Goal: Task Accomplishment & Management: Manage account settings

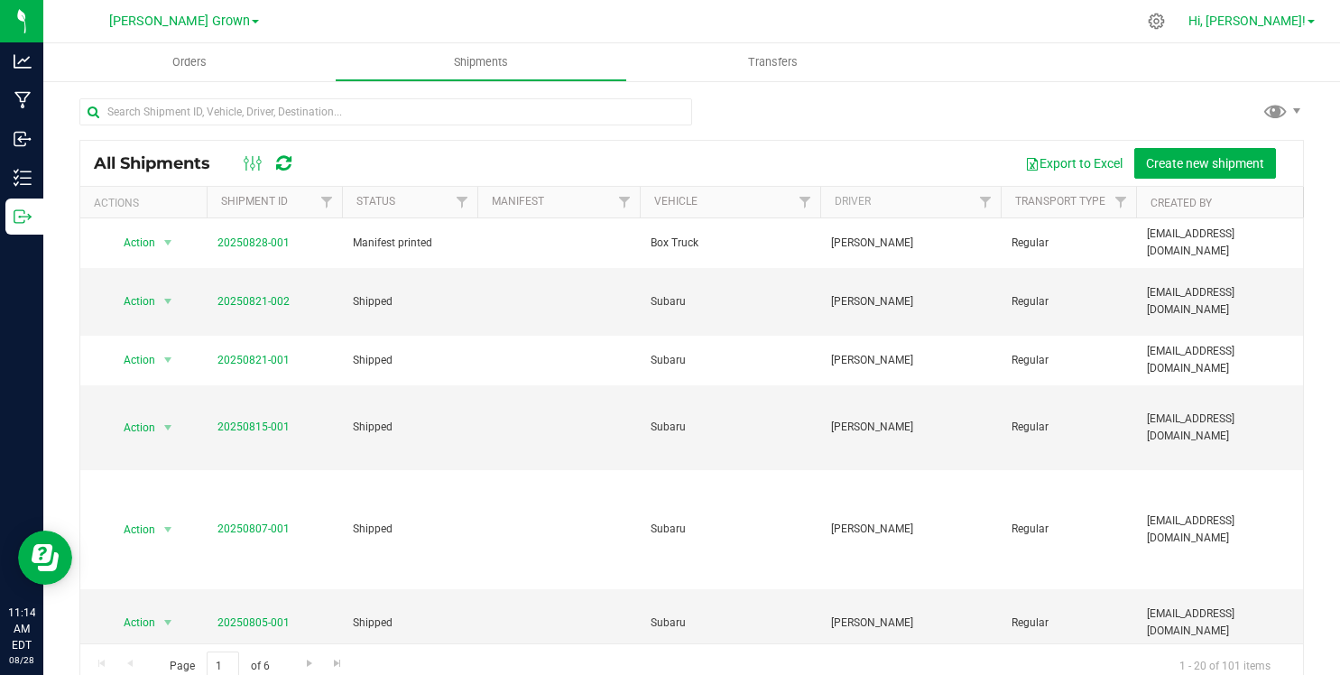
click at [1275, 15] on span "Hi, [PERSON_NAME]!" at bounding box center [1246, 21] width 117 height 14
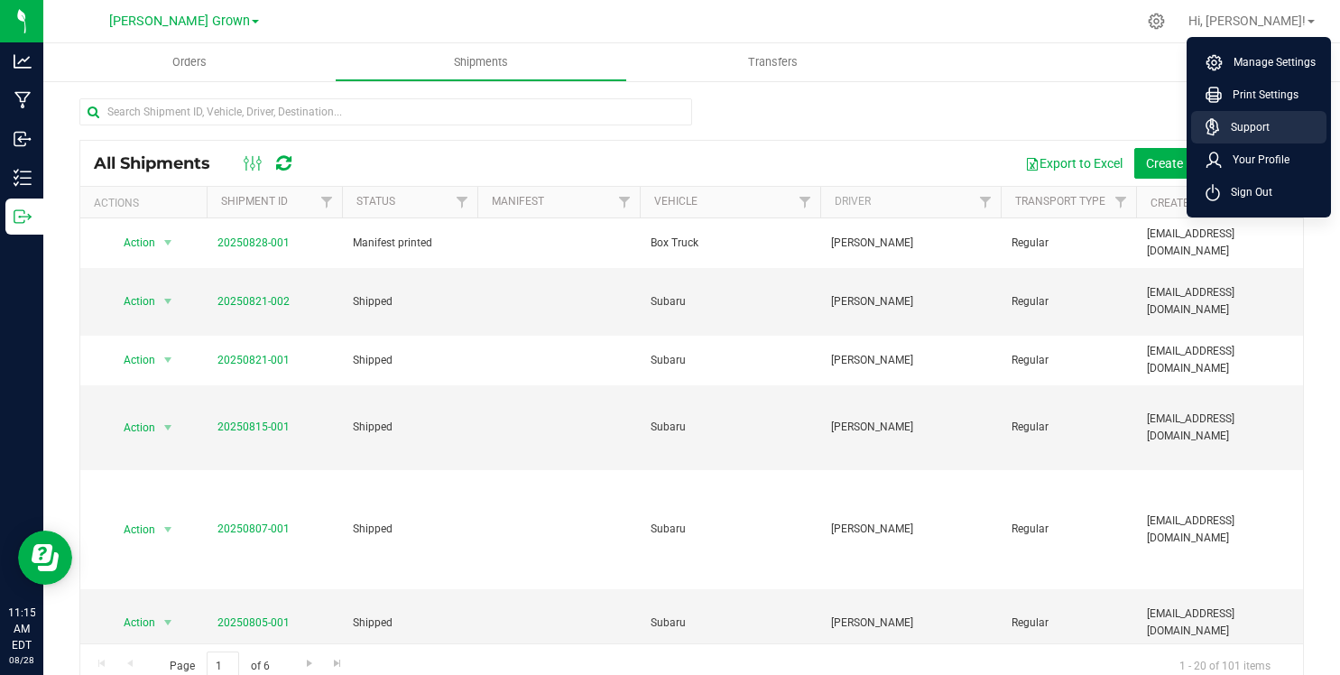
click at [1235, 133] on span "Support" at bounding box center [1245, 127] width 50 height 18
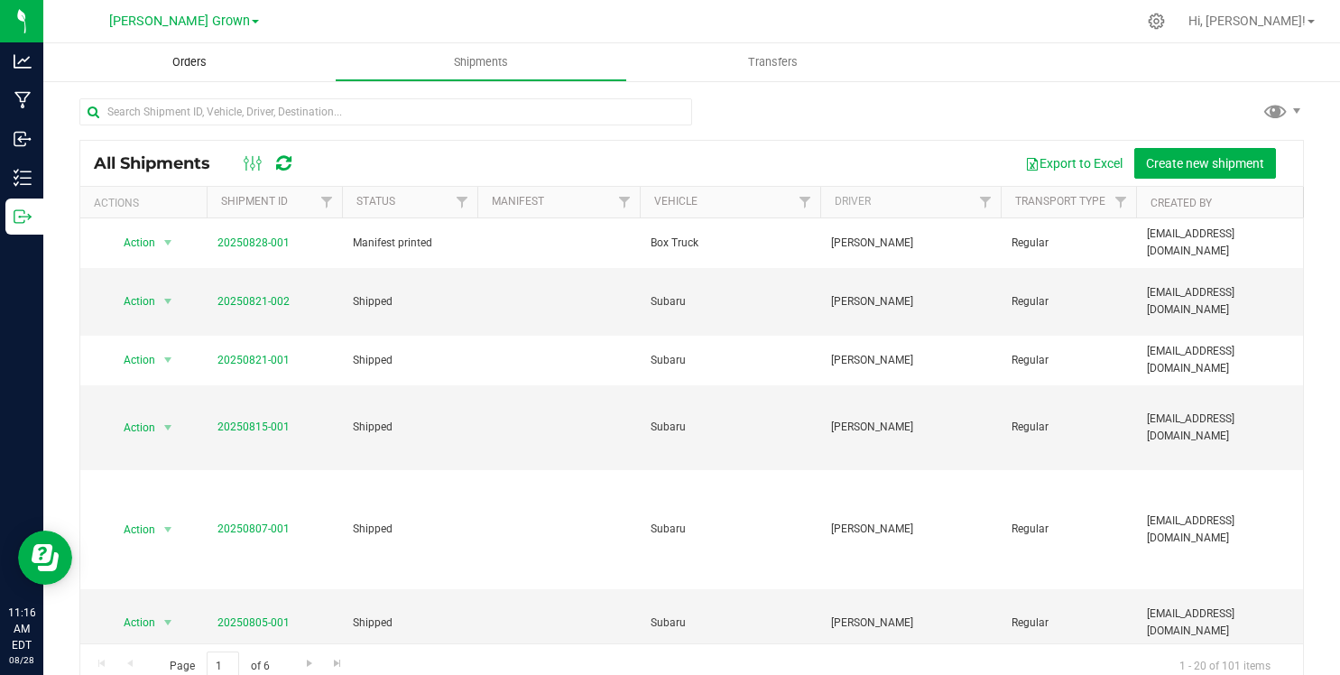
click at [191, 76] on uib-tab-heading "Orders" at bounding box center [188, 62] width 291 height 38
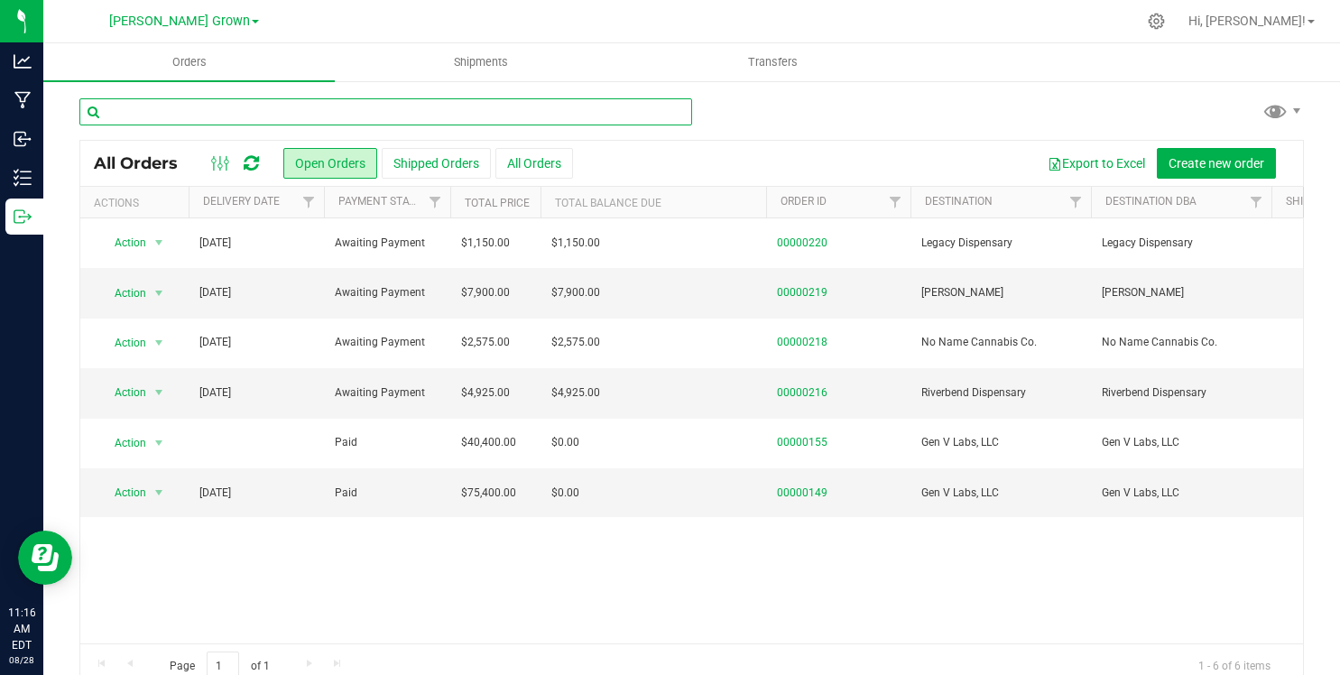
click at [189, 125] on input "text" at bounding box center [385, 111] width 613 height 27
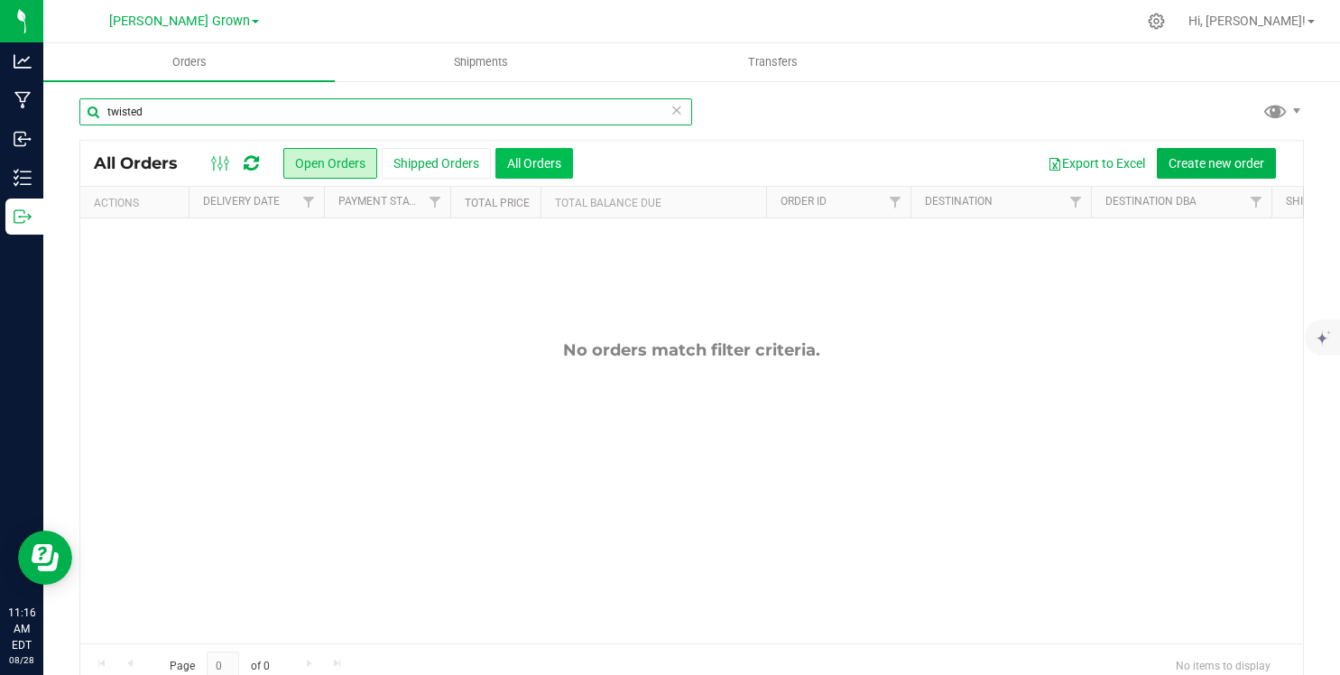
type input "twisted"
click at [541, 153] on button "All Orders" at bounding box center [534, 163] width 78 height 31
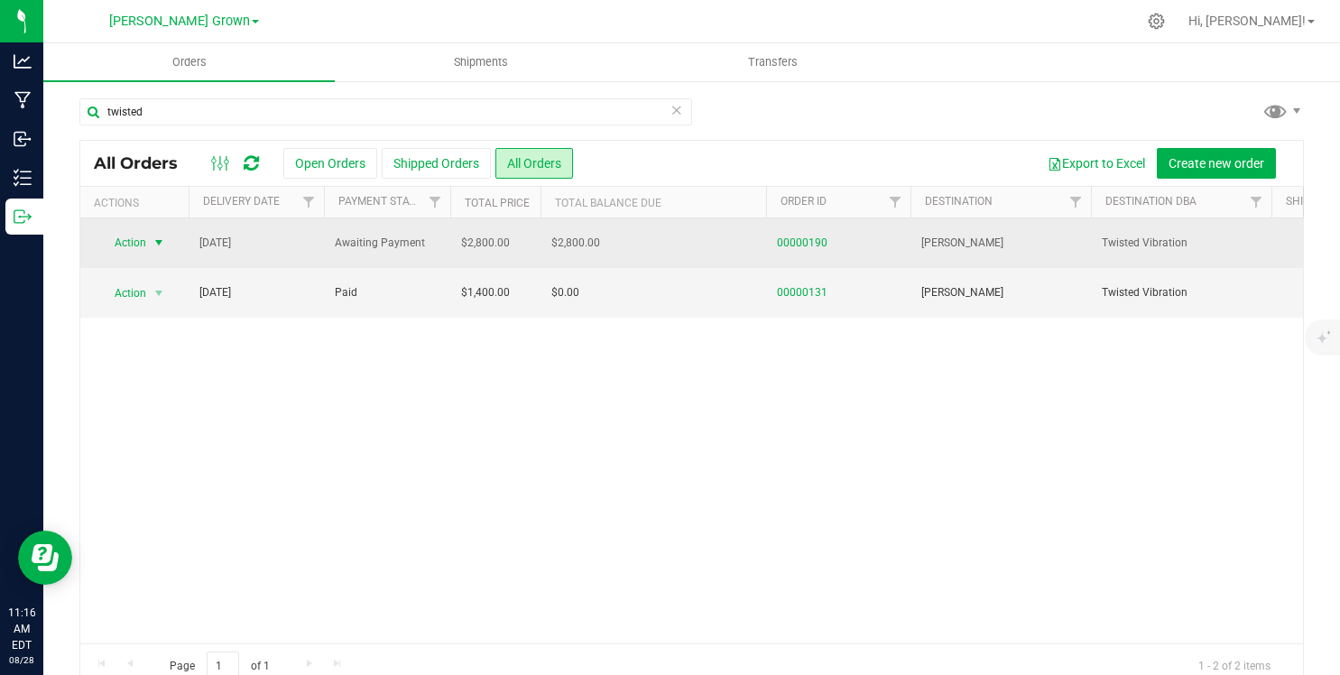
click at [163, 242] on span "select" at bounding box center [159, 242] width 14 height 14
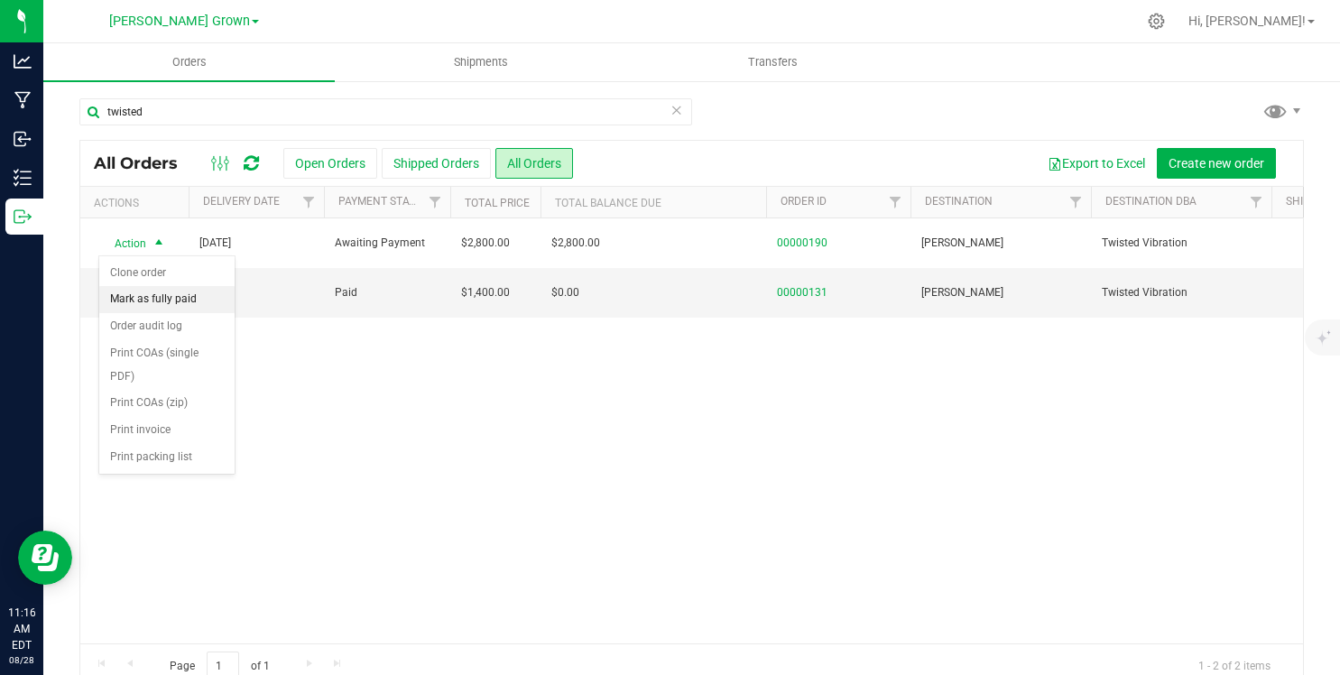
click at [153, 296] on li "Mark as fully paid" at bounding box center [166, 299] width 135 height 27
click at [297, 125] on div "twisted" at bounding box center [385, 119] width 613 height 42
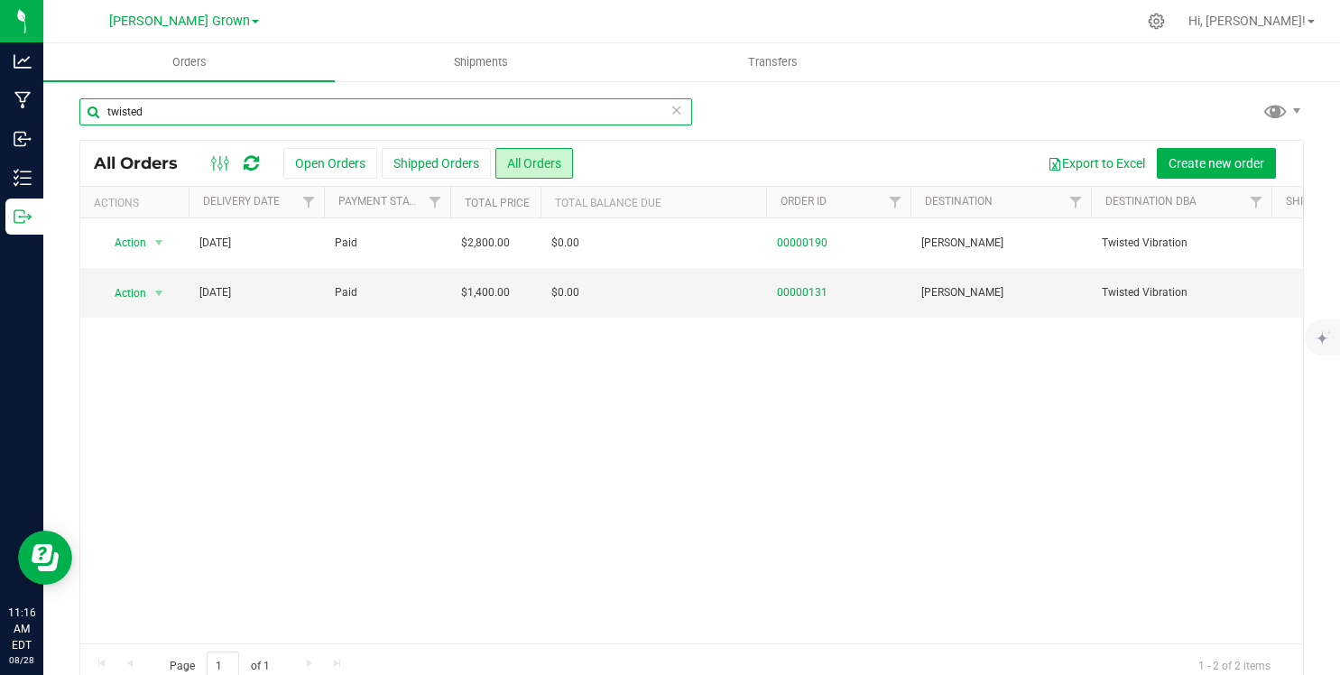
click at [278, 114] on input "twisted" at bounding box center [385, 111] width 613 height 27
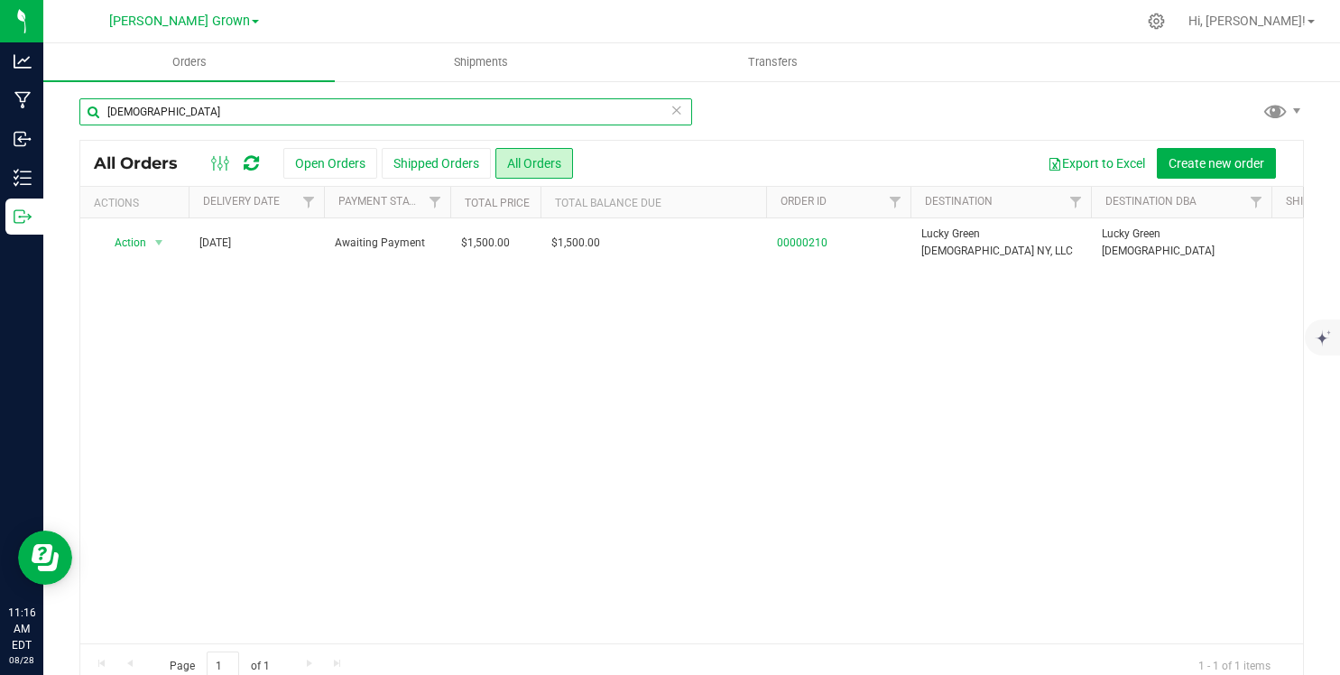
type input "ladies"
click at [671, 113] on icon at bounding box center [676, 109] width 13 height 22
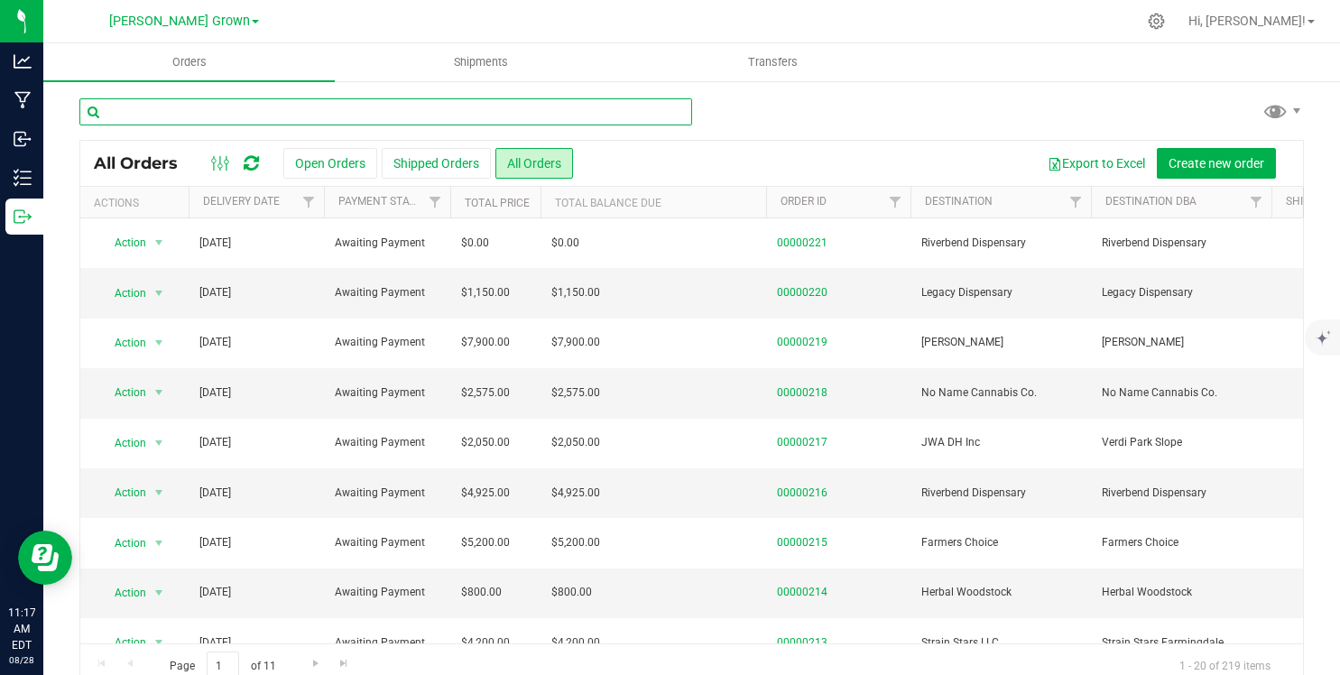
click at [166, 122] on input "text" at bounding box center [385, 111] width 613 height 27
type input "$3,100.00"
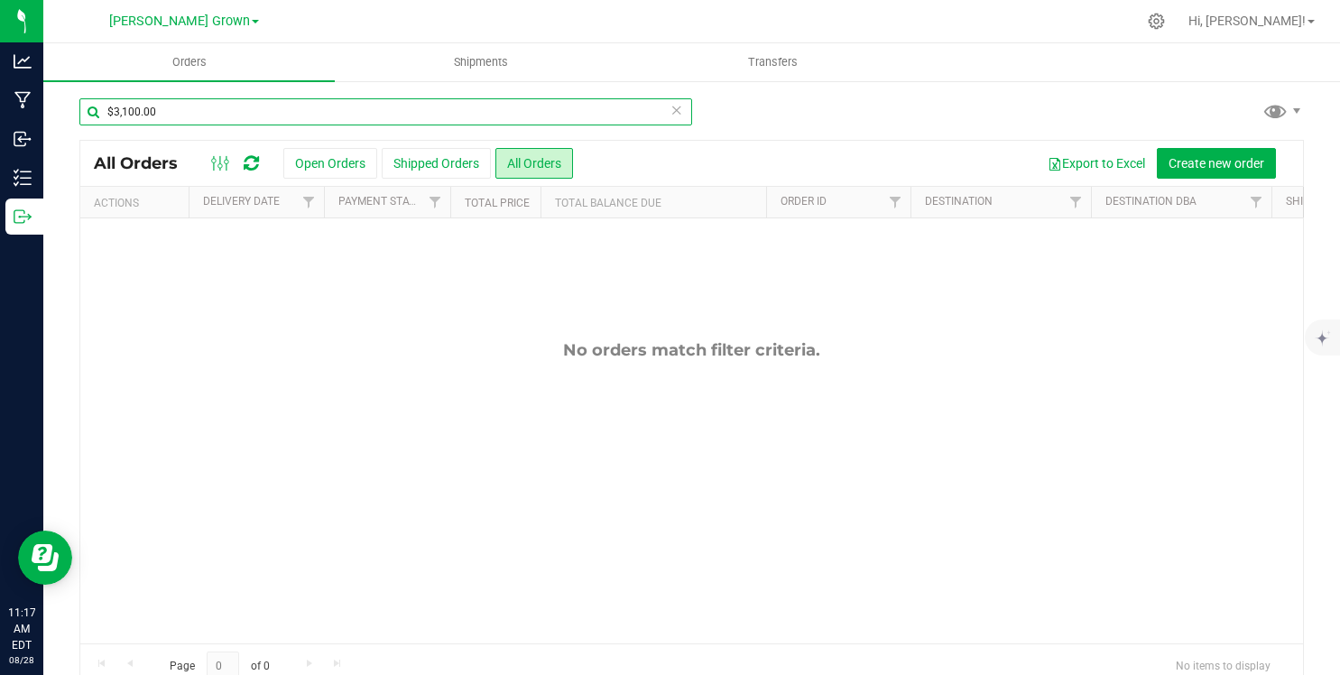
click at [669, 112] on input "$3,100.00" at bounding box center [385, 111] width 613 height 27
click at [678, 112] on icon at bounding box center [676, 109] width 13 height 22
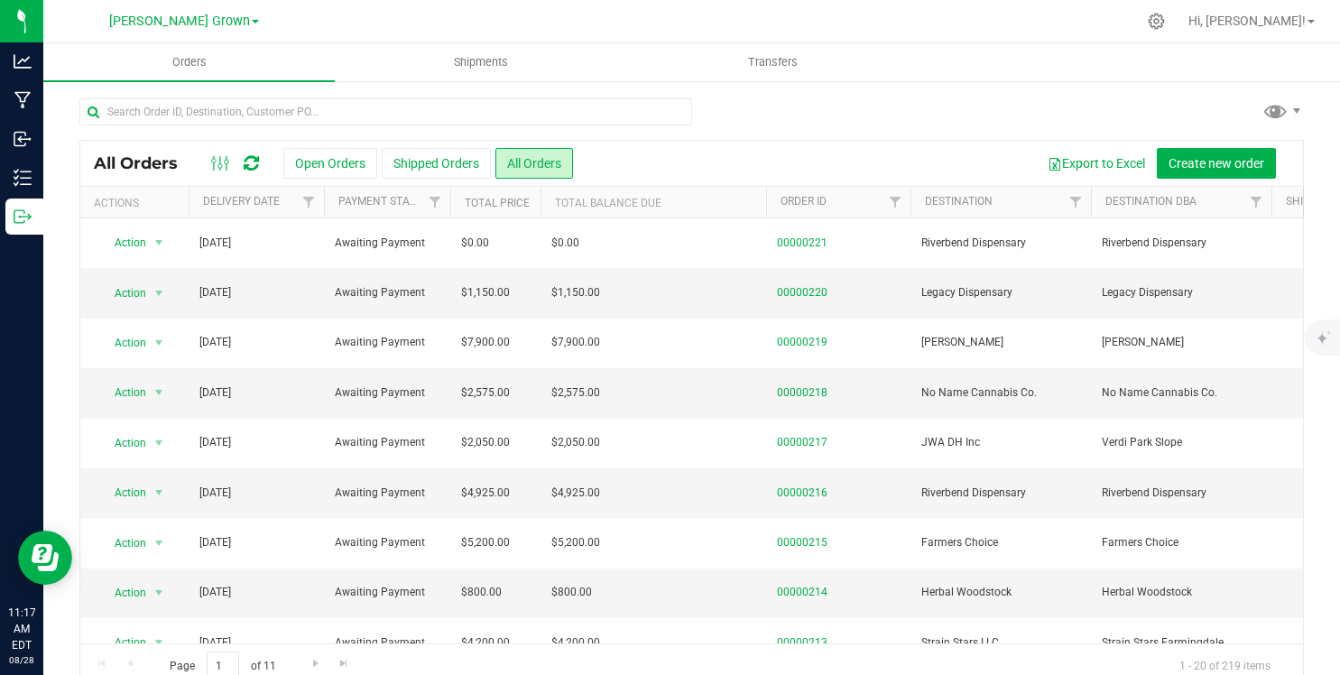
click at [596, 202] on th "Total Balance Due" at bounding box center [653, 203] width 226 height 32
click at [361, 208] on link "Payment Status" at bounding box center [383, 201] width 90 height 13
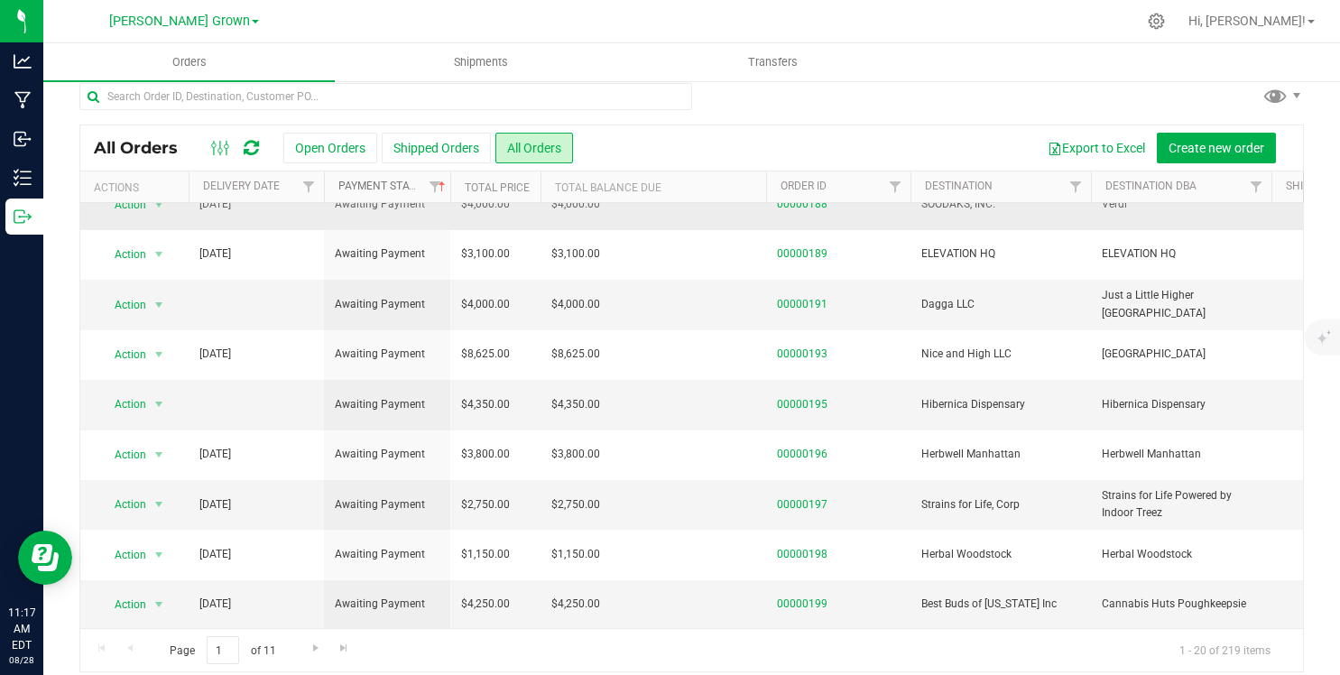
scroll to position [31, 0]
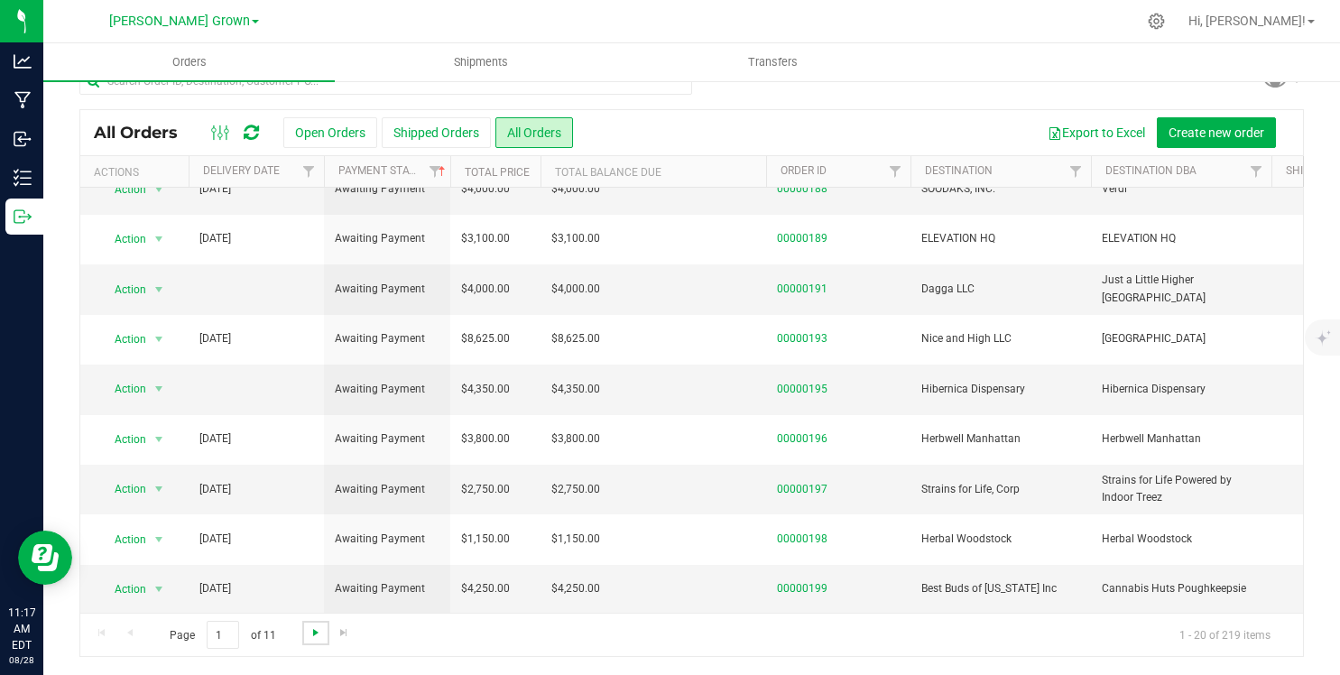
click at [311, 631] on span "Go to the next page" at bounding box center [316, 632] width 14 height 14
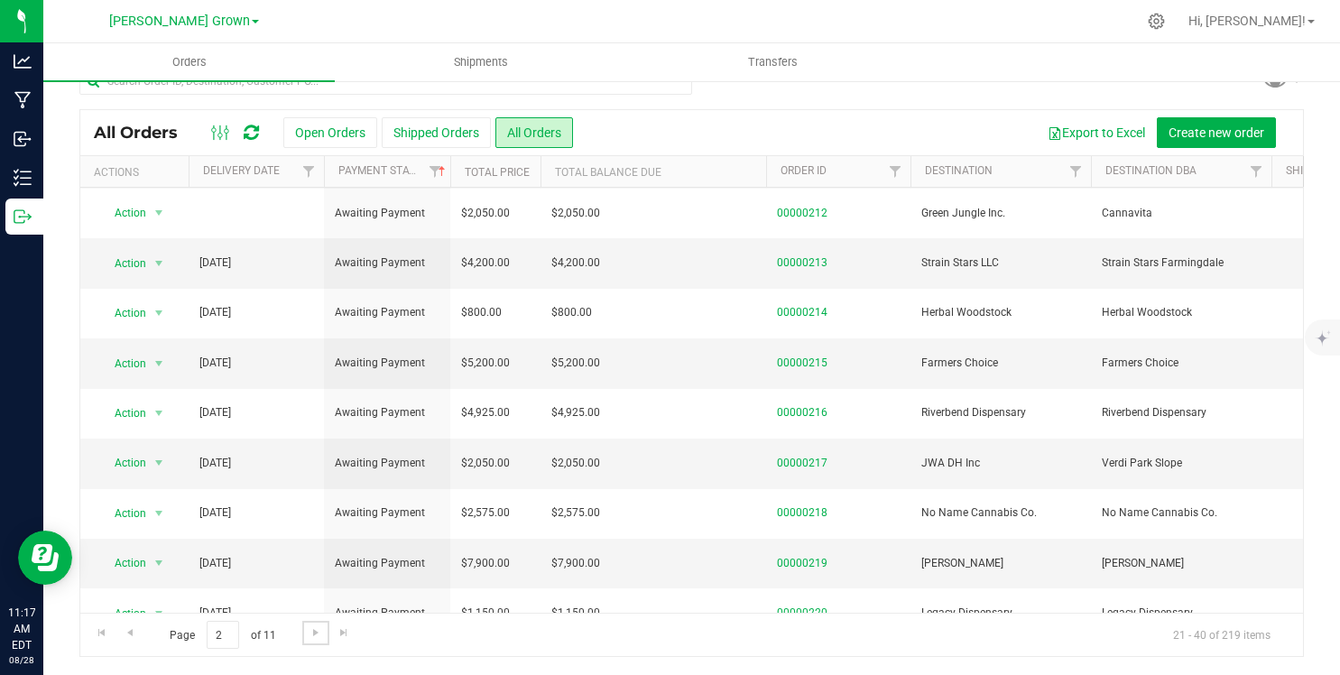
scroll to position [510, 0]
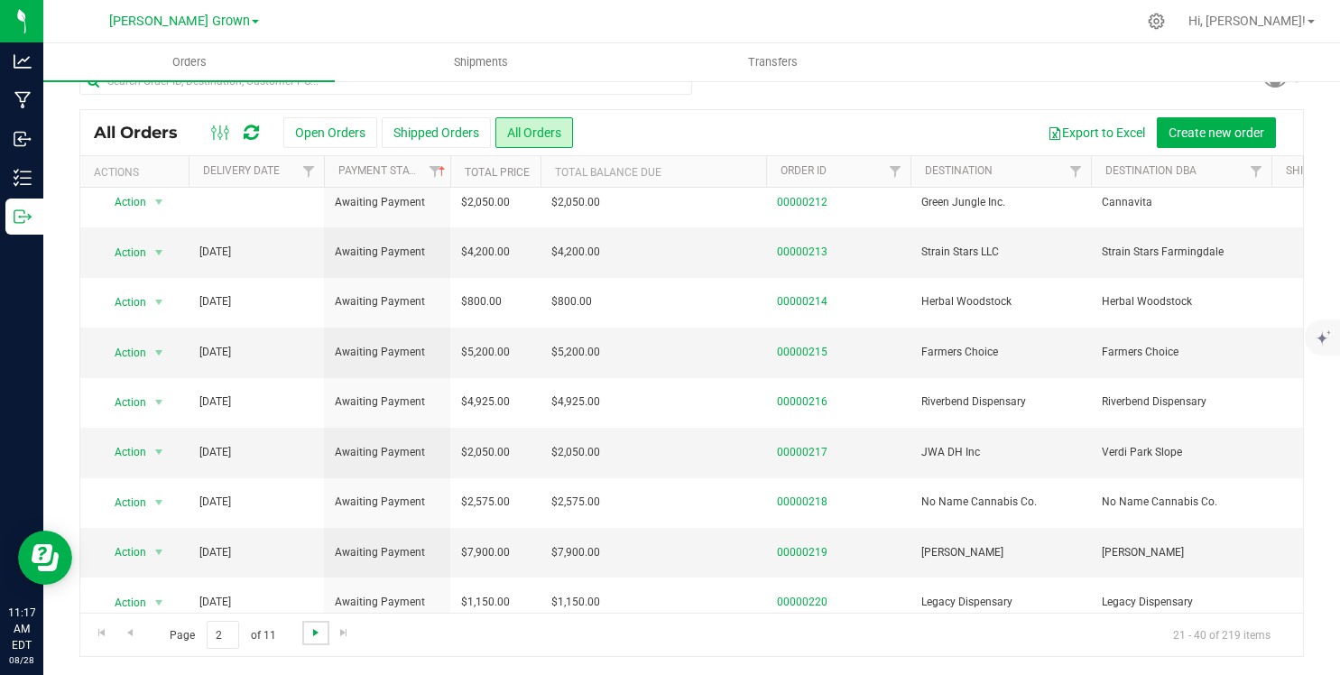
click at [313, 630] on span "Go to the next page" at bounding box center [316, 632] width 14 height 14
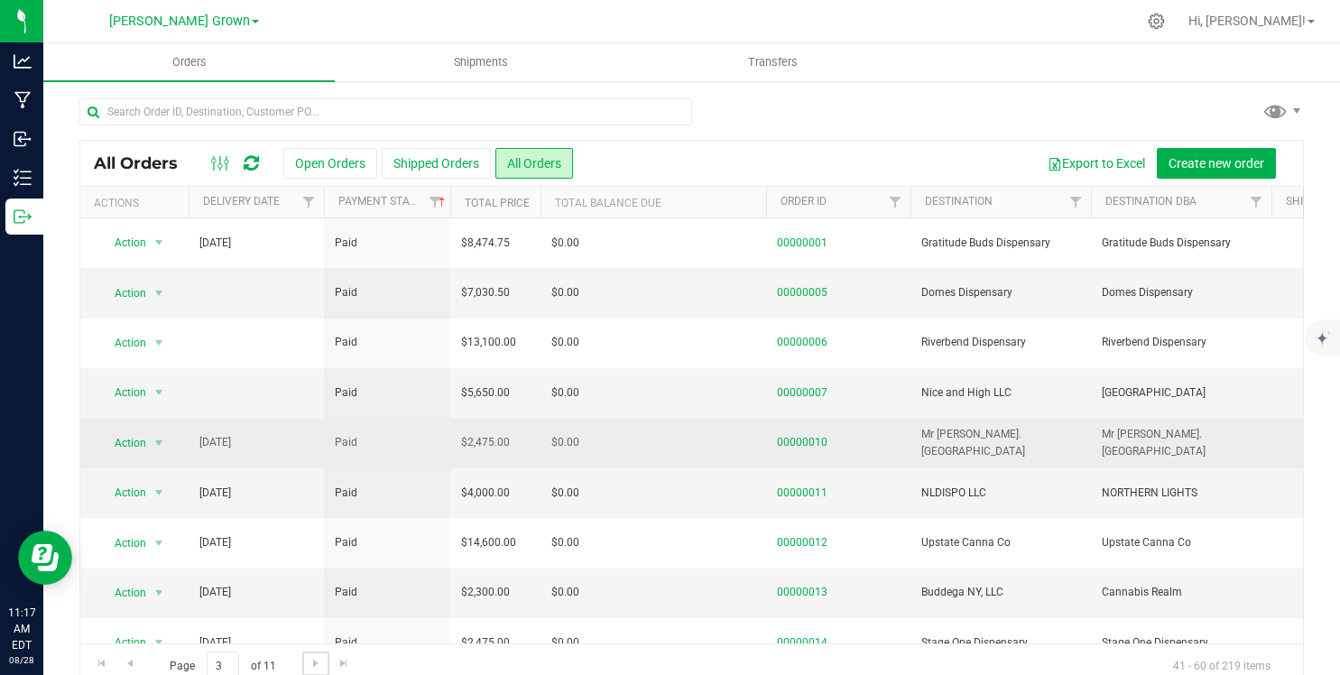
scroll to position [31, 0]
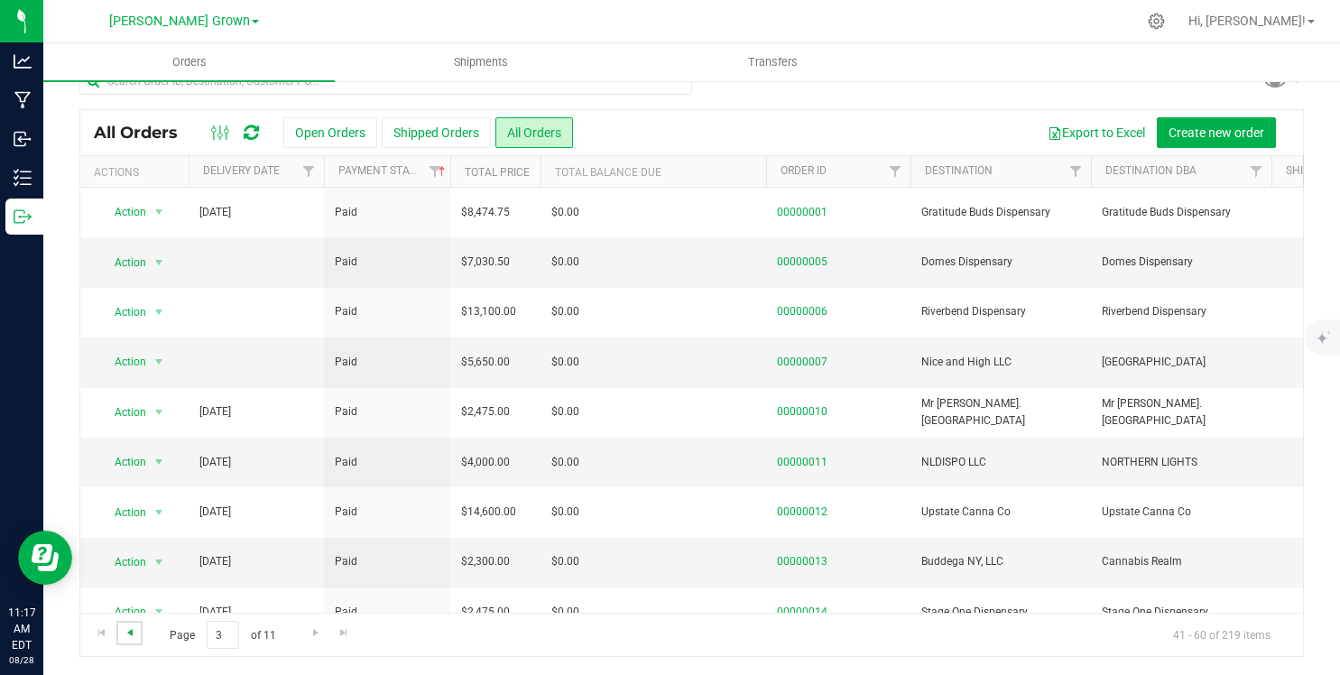
click at [136, 628] on span "Go to the previous page" at bounding box center [130, 632] width 14 height 14
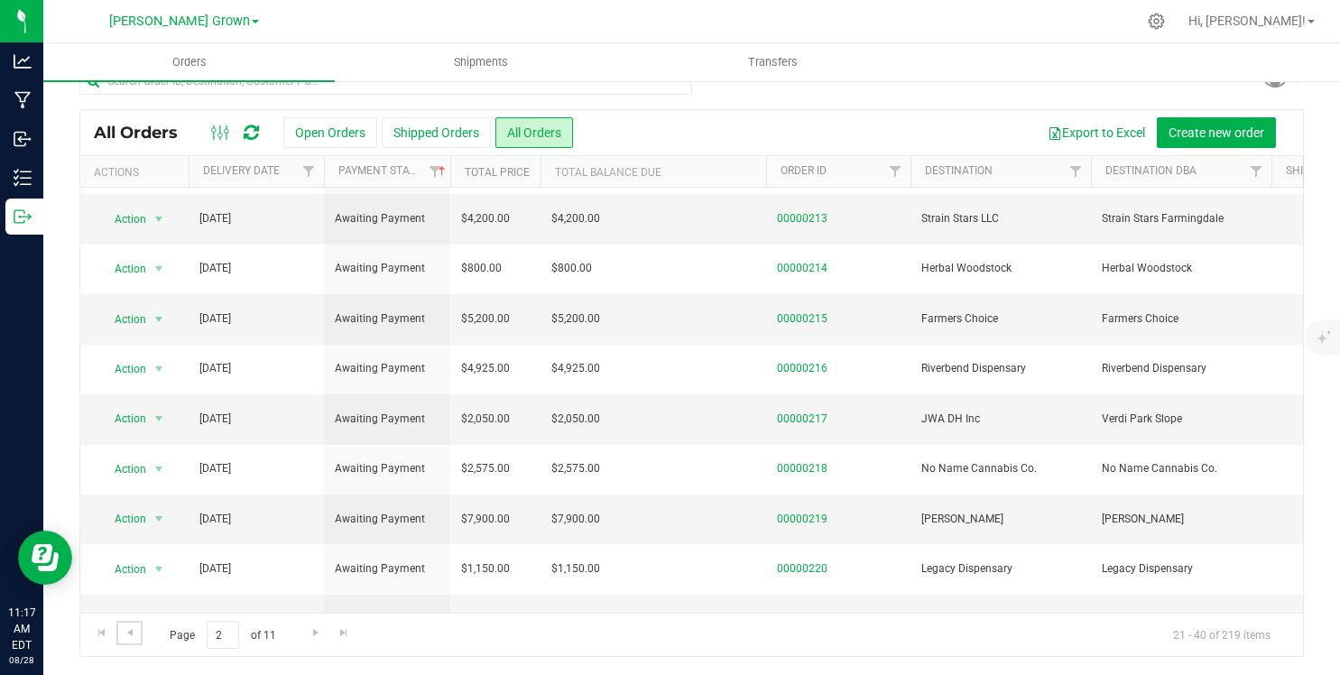
scroll to position [573, 0]
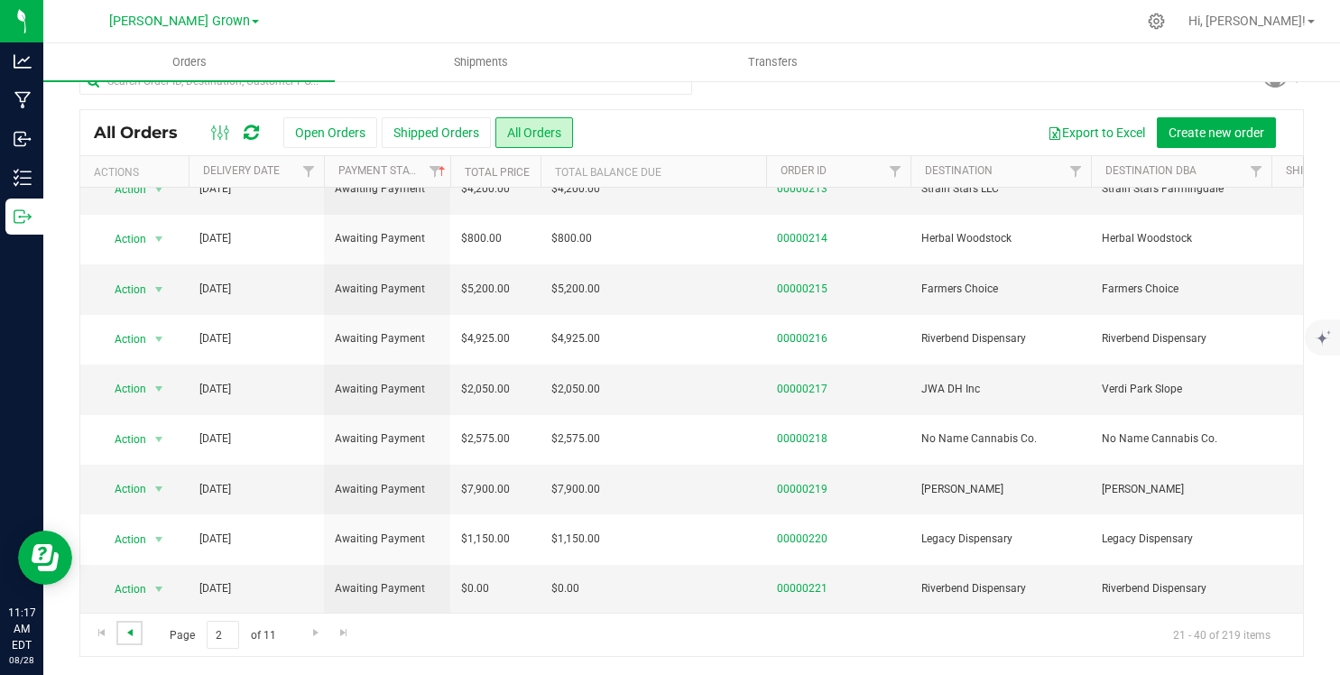
click at [134, 628] on span "Go to the previous page" at bounding box center [130, 632] width 14 height 14
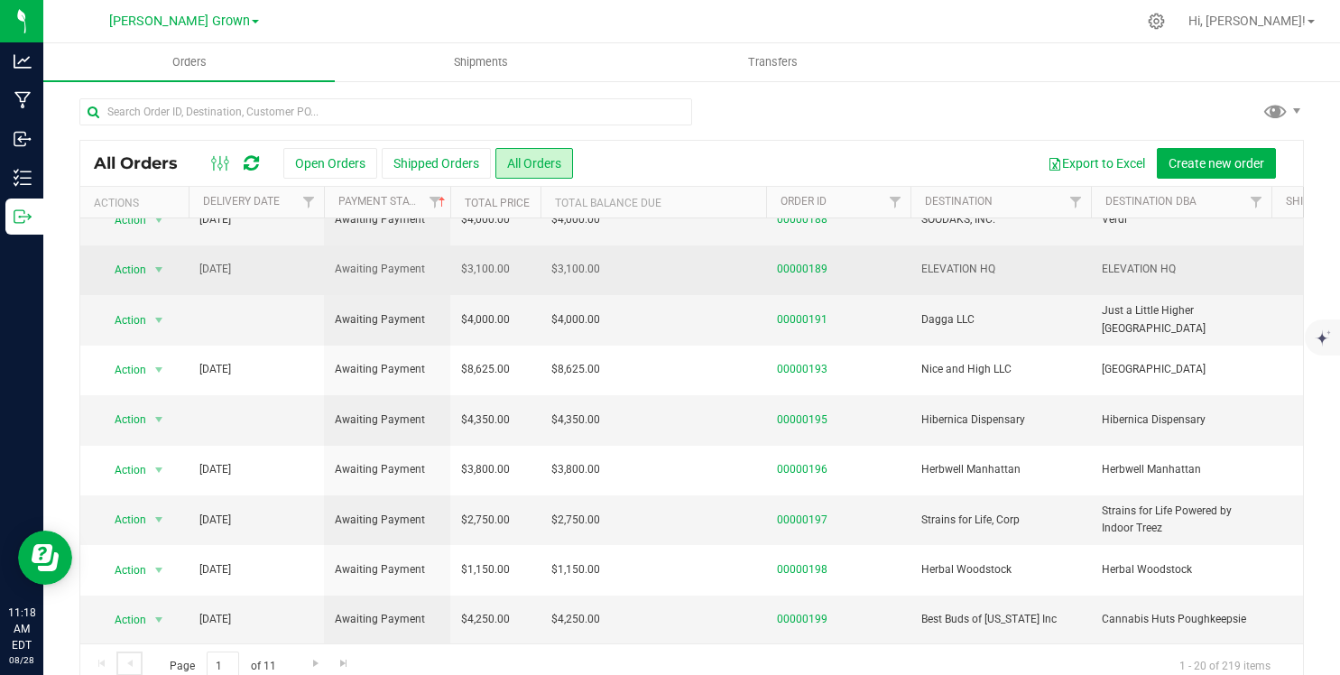
scroll to position [2, 0]
click at [154, 266] on span "select" at bounding box center [159, 268] width 14 height 14
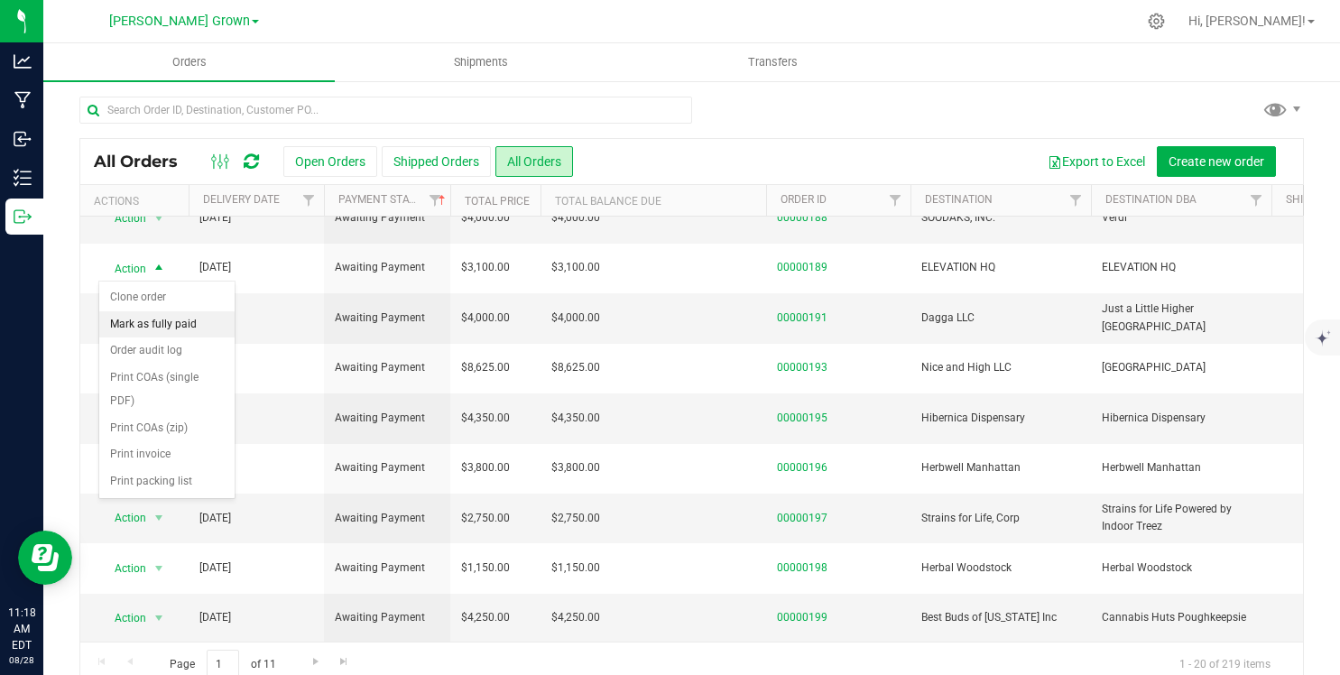
click at [145, 321] on li "Mark as fully paid" at bounding box center [166, 324] width 135 height 27
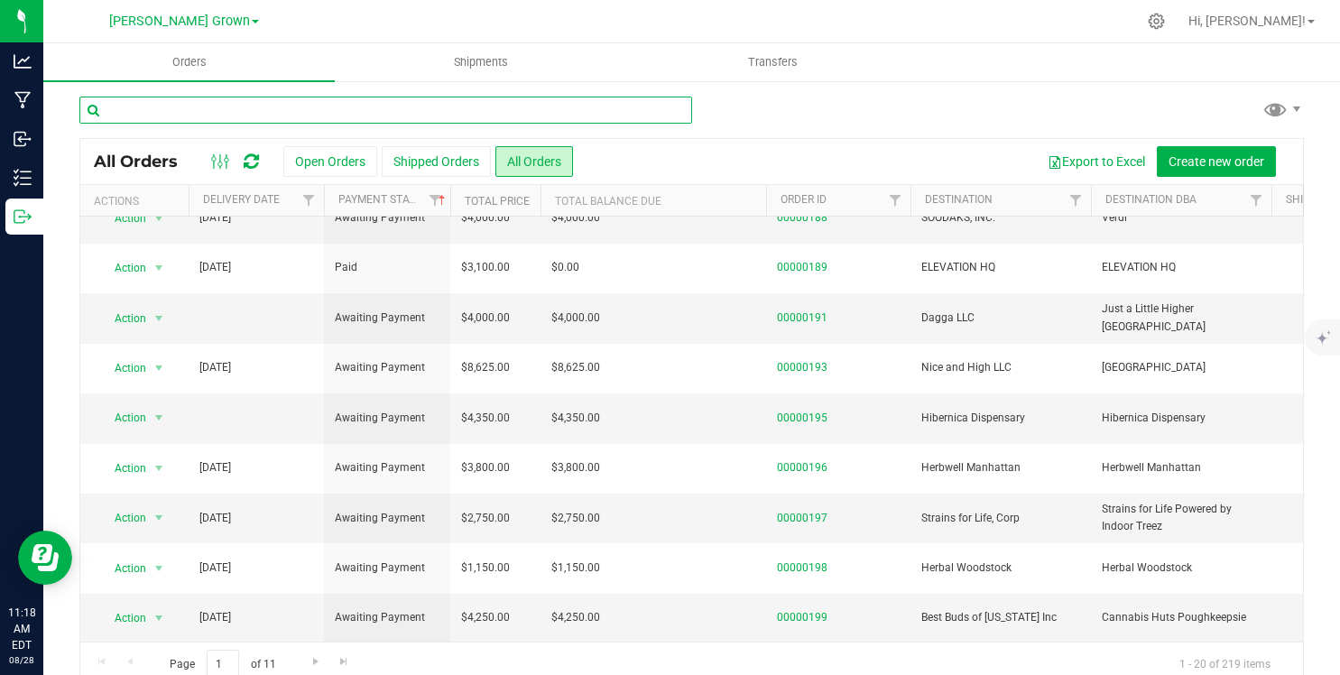
click at [228, 103] on input "text" at bounding box center [385, 110] width 613 height 27
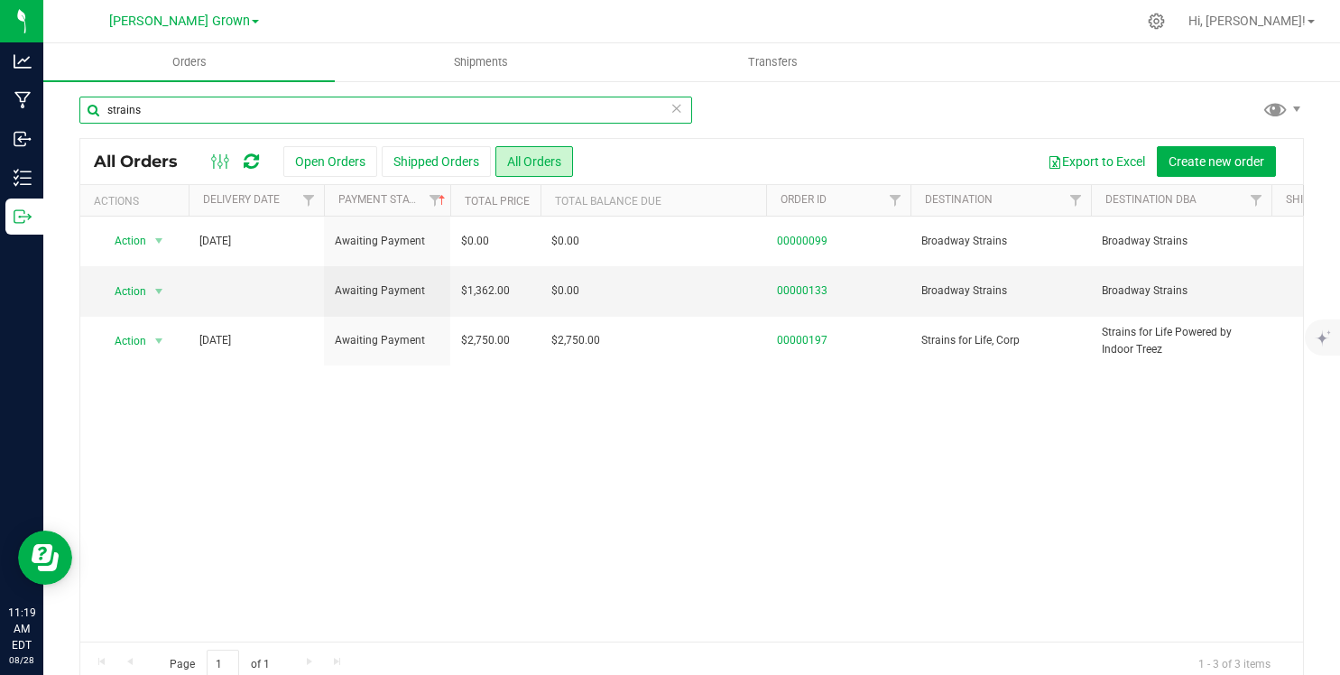
type input "strains"
